Goal: Navigation & Orientation: Find specific page/section

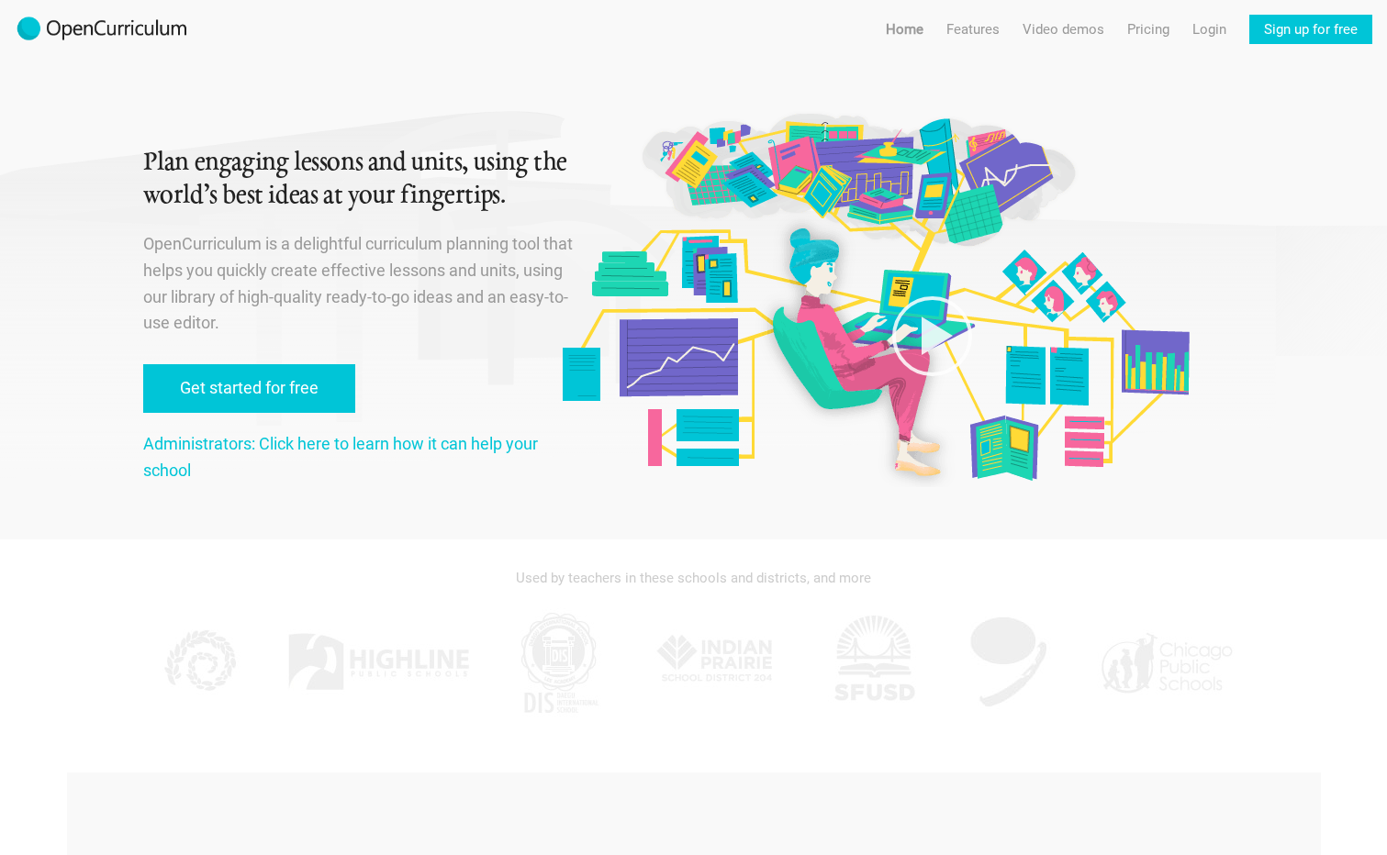
click at [88, 25] on img at bounding box center [102, 29] width 174 height 29
